Goal: Register for event/course

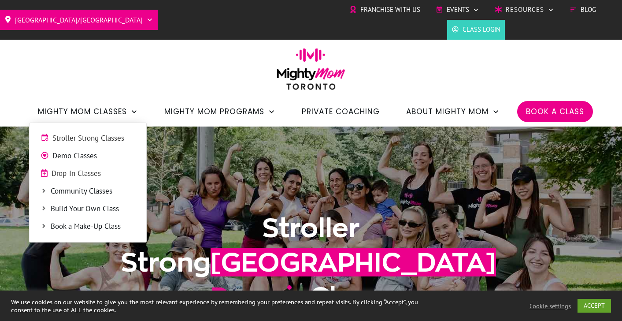
click at [92, 173] on span "Drop-In Classes" at bounding box center [94, 173] width 84 height 11
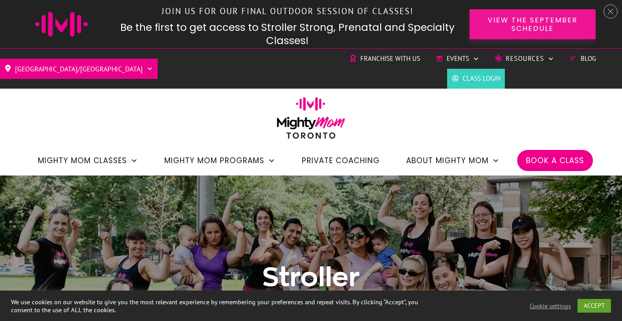
click at [509, 23] on span "View the September Schedule" at bounding box center [532, 24] width 95 height 17
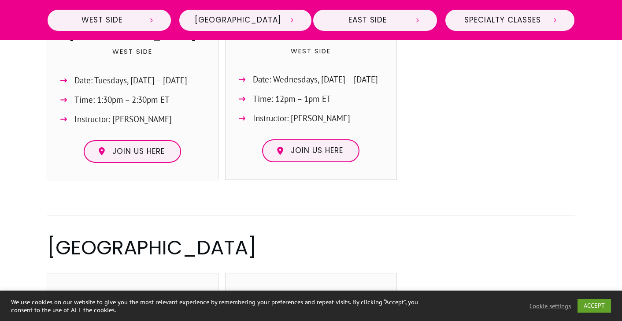
scroll to position [528, 0]
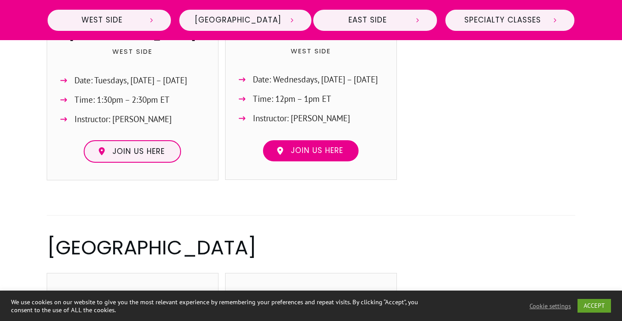
click at [332, 148] on span "Join us here" at bounding box center [317, 151] width 52 height 10
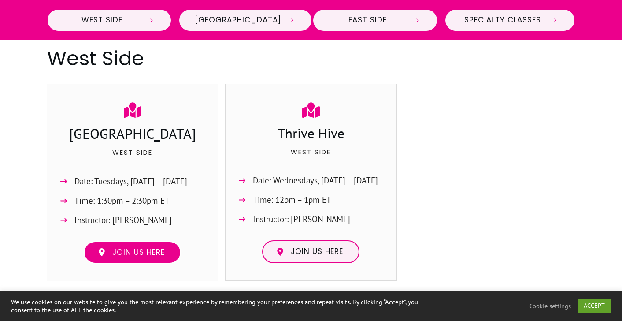
scroll to position [426, 0]
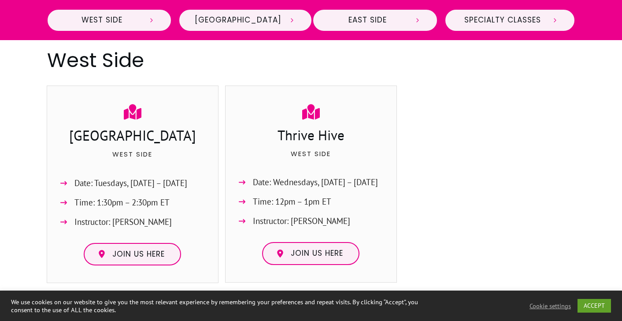
click at [303, 147] on h3 "Thrive Hive" at bounding box center [310, 135] width 153 height 21
click at [303, 134] on h3 "Thrive Hive" at bounding box center [310, 135] width 153 height 21
click at [297, 183] on span "Date: Wednesdays, Sept. 10 – Oct. 29" at bounding box center [315, 182] width 125 height 15
click at [293, 203] on span "Time: 12pm – 1pm ET" at bounding box center [292, 201] width 78 height 15
click at [289, 228] on span "Instructor: Cassie Thatcher" at bounding box center [301, 221] width 97 height 15
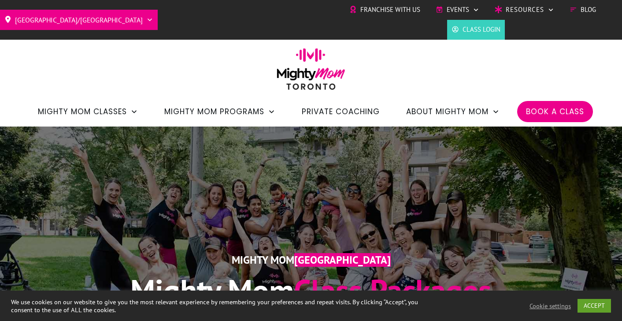
scroll to position [0, 0]
click at [538, 111] on span "Book a Class" at bounding box center [555, 111] width 58 height 15
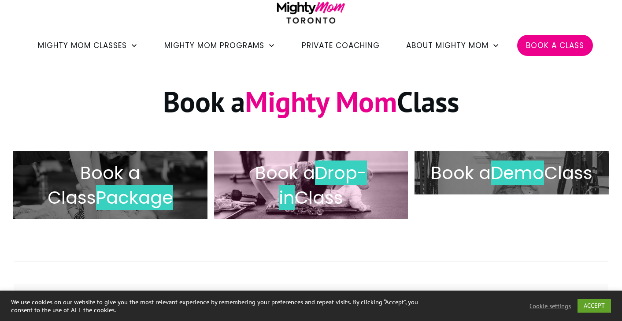
scroll to position [66, 0]
click at [275, 174] on h2 "Book a Drop-in Class" at bounding box center [311, 184] width 176 height 49
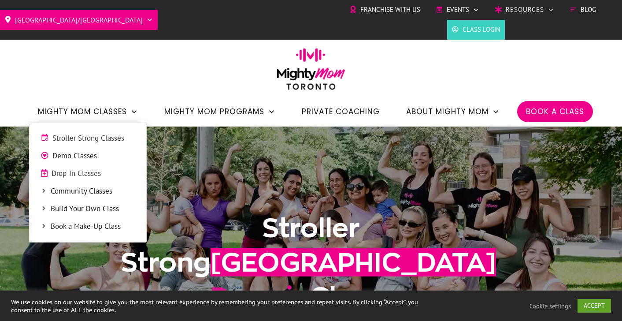
click at [113, 137] on span "Stroller Strong Classes" at bounding box center [93, 138] width 83 height 11
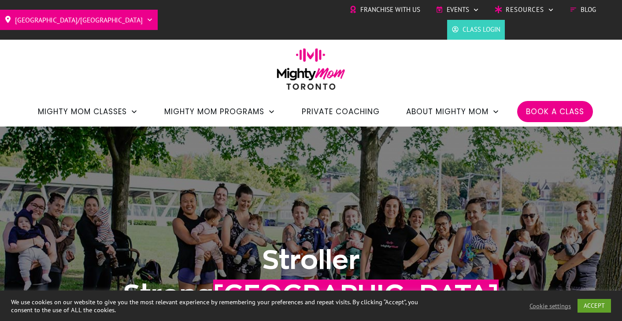
click at [549, 109] on span "Book a Class" at bounding box center [555, 111] width 58 height 15
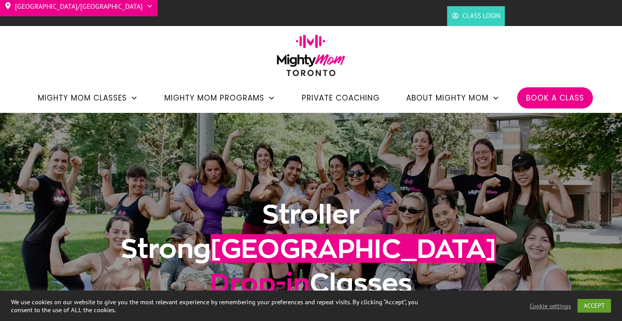
scroll to position [391, 0]
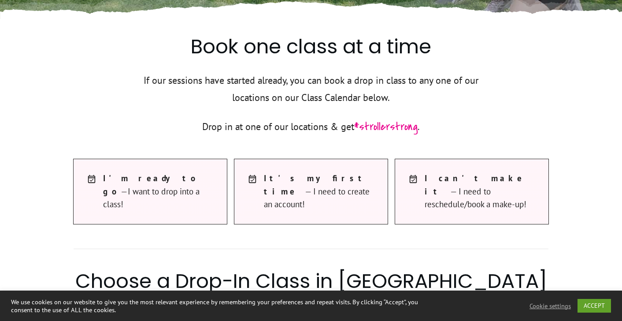
click at [304, 183] on span "I t's my first time — I need to create an account!" at bounding box center [321, 191] width 115 height 39
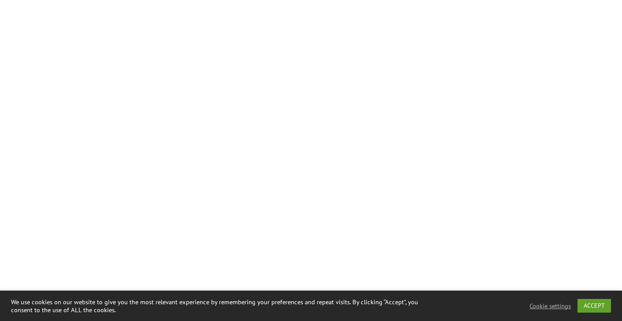
scroll to position [755, 0]
